Goal: Task Accomplishment & Management: Use online tool/utility

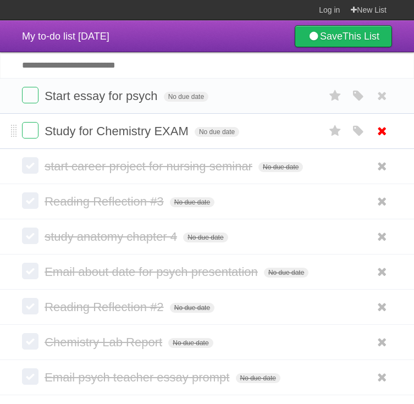
click at [390, 135] on link at bounding box center [382, 131] width 21 height 18
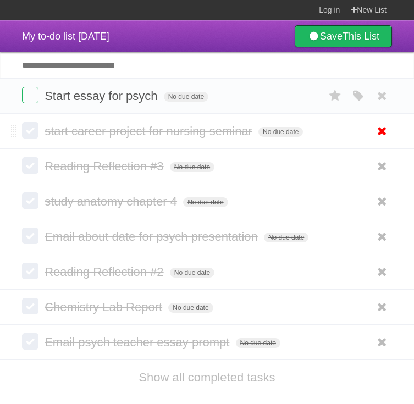
click at [383, 129] on icon at bounding box center [382, 131] width 15 height 18
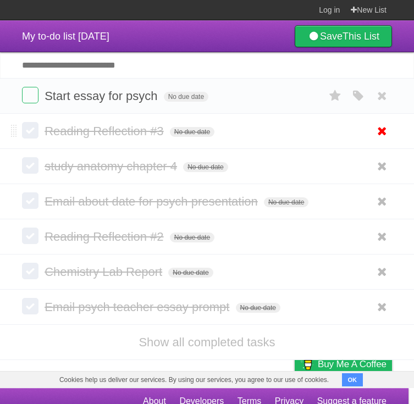
click at [382, 135] on icon at bounding box center [382, 131] width 15 height 18
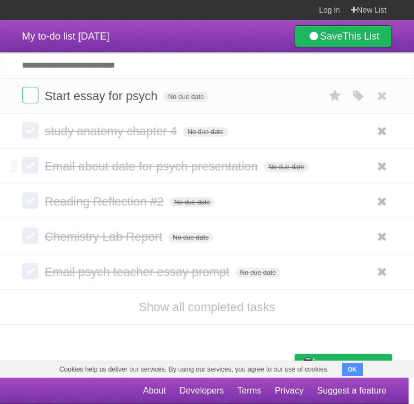
click at [381, 157] on li "Email about date for psych presentation No due date White Red Blue Green Purple…" at bounding box center [207, 167] width 414 height 36
click at [381, 145] on li "study anatomy chapter 4 No due date White Red Blue Green Purple Orange" at bounding box center [207, 131] width 414 height 35
click at [381, 140] on icon at bounding box center [382, 131] width 15 height 18
click at [377, 140] on icon at bounding box center [382, 131] width 15 height 18
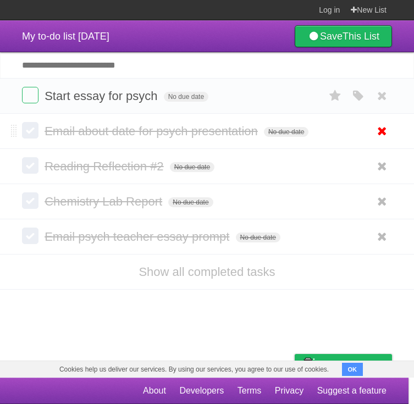
click at [378, 133] on icon at bounding box center [382, 131] width 15 height 18
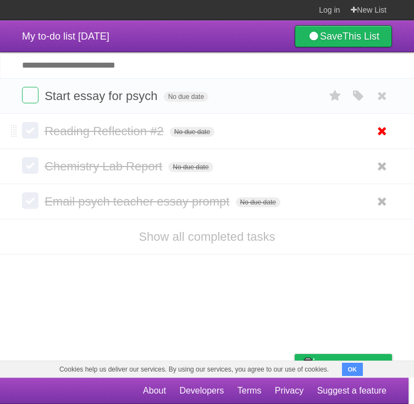
click at [385, 137] on icon at bounding box center [382, 131] width 15 height 18
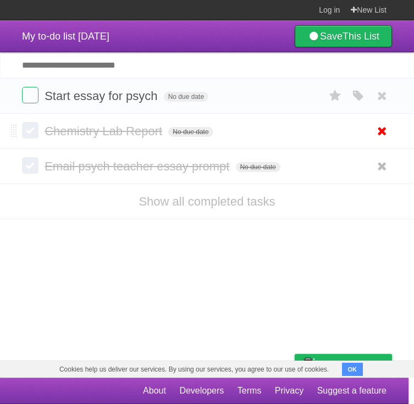
click at [376, 135] on icon at bounding box center [382, 131] width 15 height 18
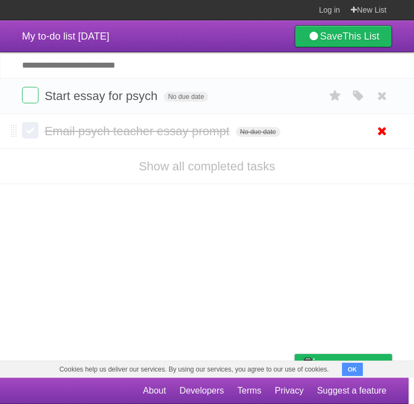
click at [383, 131] on icon at bounding box center [382, 131] width 15 height 18
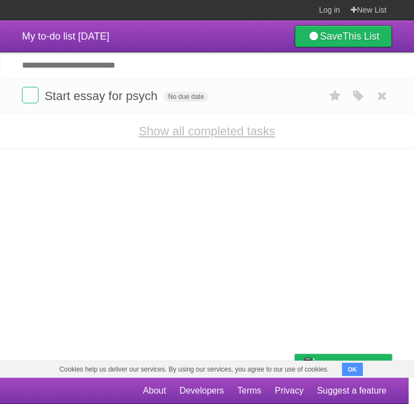
click at [230, 135] on link "Show all completed tasks" at bounding box center [207, 131] width 136 height 14
click at [376, 138] on icon at bounding box center [382, 131] width 15 height 18
click at [53, 67] on input "Add another task" at bounding box center [207, 65] width 414 height 26
type input "**********"
click input "*********" at bounding box center [0, 0] width 0 height 0
